Goal: Navigation & Orientation: Find specific page/section

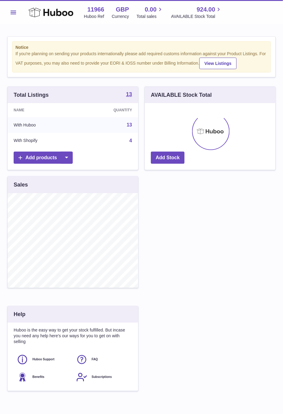
scroll to position [95, 130]
click at [18, 16] on button "Menu" at bounding box center [13, 12] width 12 height 12
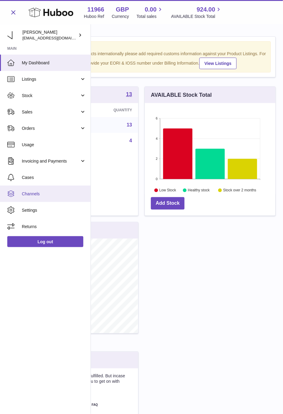
click at [42, 193] on span "Channels" at bounding box center [54, 194] width 64 height 6
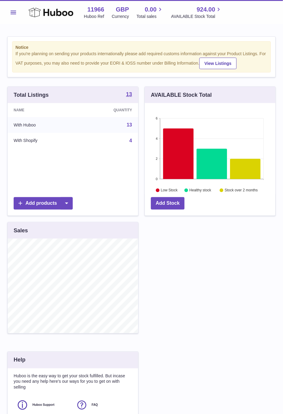
scroll to position [95, 130]
